Goal: Task Accomplishment & Management: Manage account settings

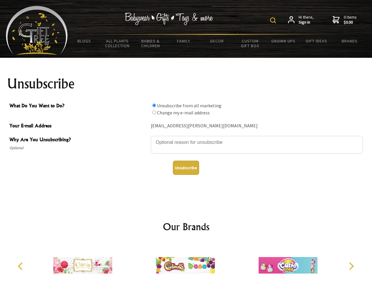
click at [274, 20] on img at bounding box center [273, 20] width 6 height 6
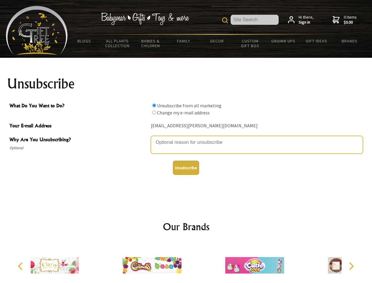
click at [186, 138] on textarea "Why Are You Unsubscribing?" at bounding box center [257, 145] width 212 height 18
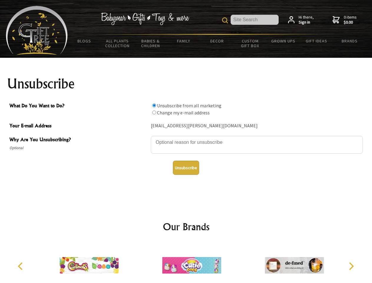
click at [154, 105] on input "What Do You Want to Do?" at bounding box center [154, 106] width 4 height 4
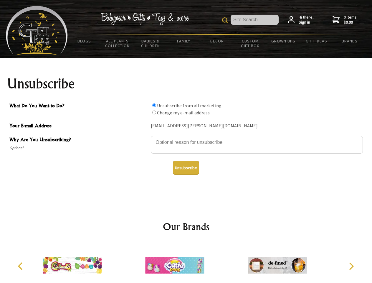
click at [154, 112] on input "What Do You Want to Do?" at bounding box center [154, 113] width 4 height 4
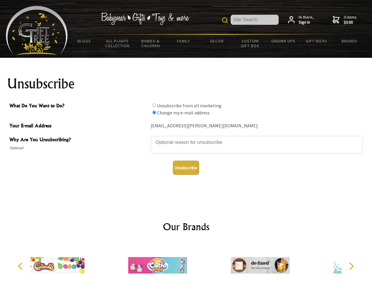
radio input "true"
click at [186, 168] on button "Unsubscribe" at bounding box center [186, 168] width 26 height 14
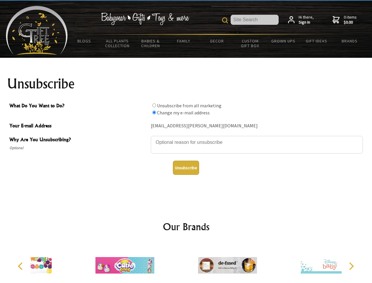
click at [21, 266] on icon "Previous" at bounding box center [21, 266] width 8 height 8
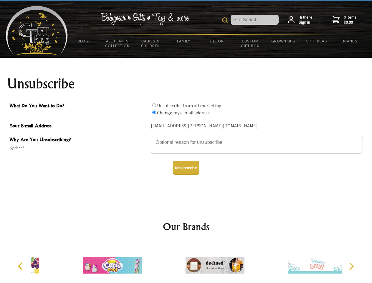
click at [352, 266] on icon "Next" at bounding box center [351, 266] width 8 height 8
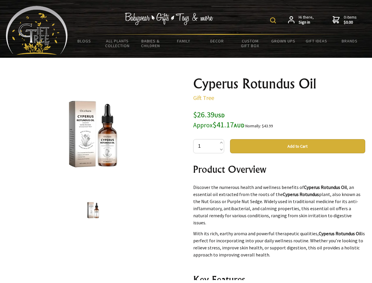
click at [274, 20] on img at bounding box center [273, 20] width 6 height 6
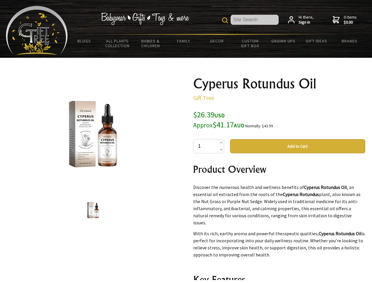
click at [93, 134] on img at bounding box center [93, 134] width 92 height 92
